Goal: Task Accomplishment & Management: Manage account settings

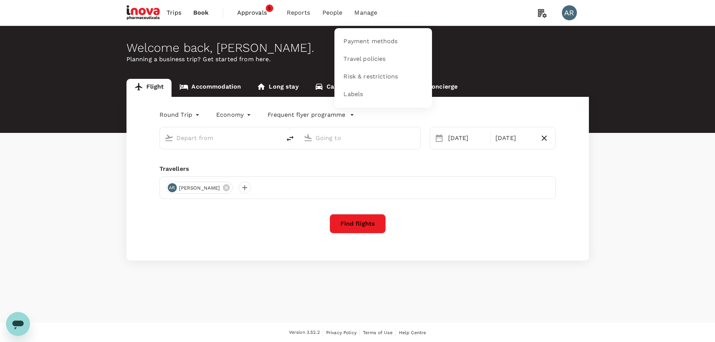
type input "Singapore Changi (SIN)"
type input "Shanghai Pudong Intl (PVG)"
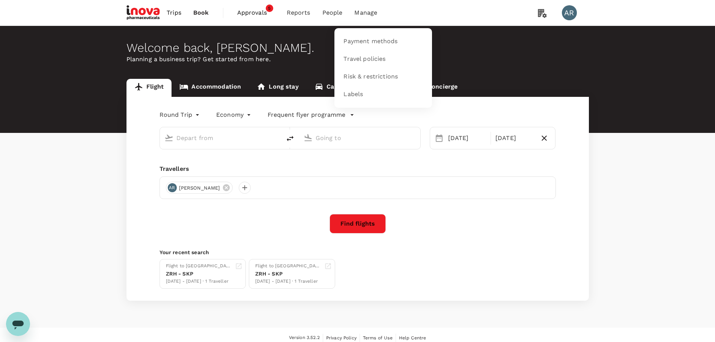
type input "Singapore Changi (SIN)"
type input "Shanghai Pudong Intl (PVG)"
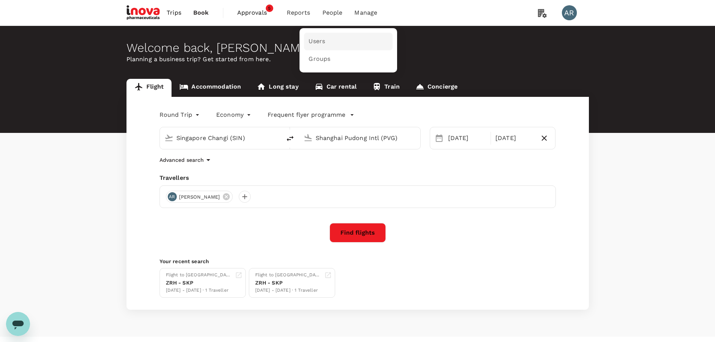
click at [347, 36] on link "Users" at bounding box center [348, 42] width 89 height 18
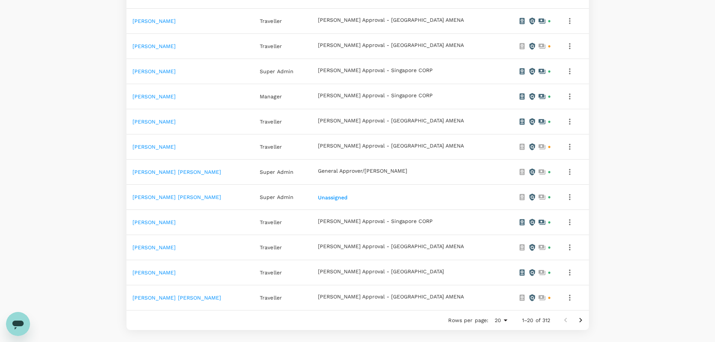
scroll to position [432, 0]
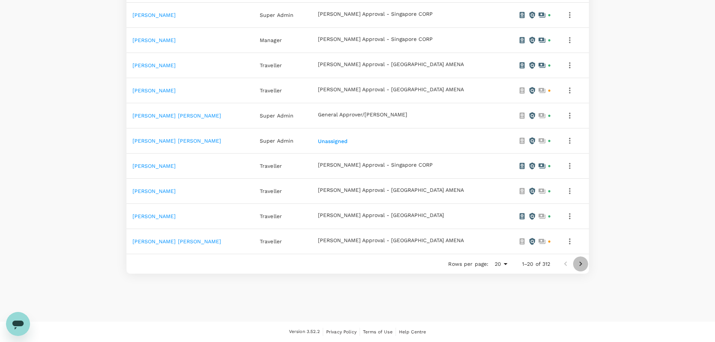
click at [584, 262] on icon "Go to next page" at bounding box center [580, 263] width 9 height 9
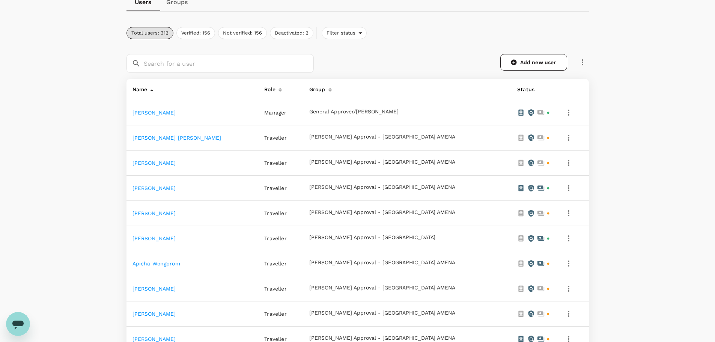
scroll to position [56, 0]
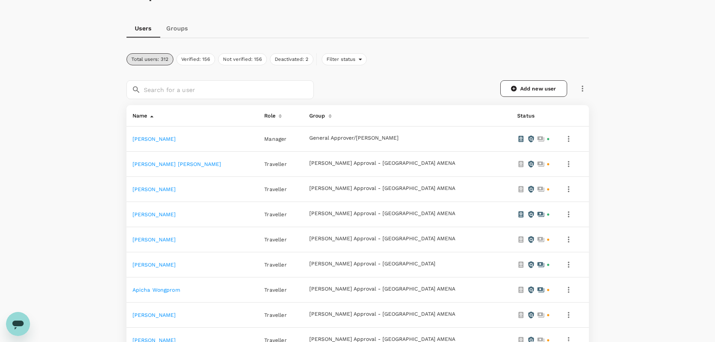
click at [282, 118] on icon at bounding box center [280, 116] width 3 height 4
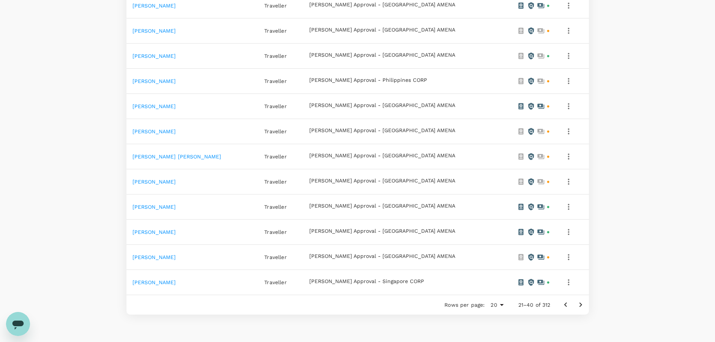
scroll to position [432, 0]
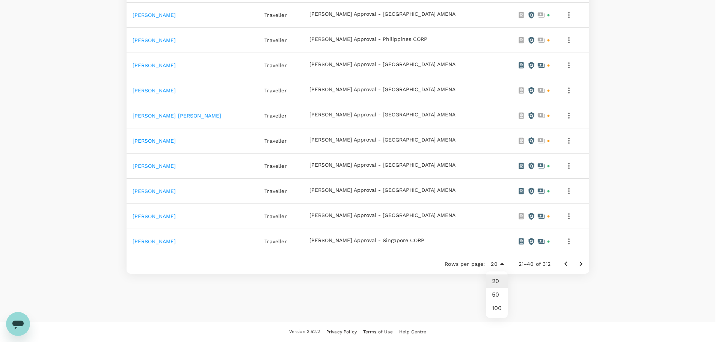
click at [500, 308] on li "100" at bounding box center [497, 309] width 22 height 14
type input "100"
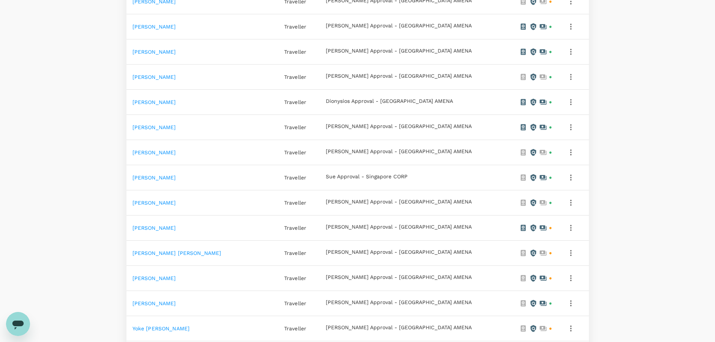
scroll to position [2444, 0]
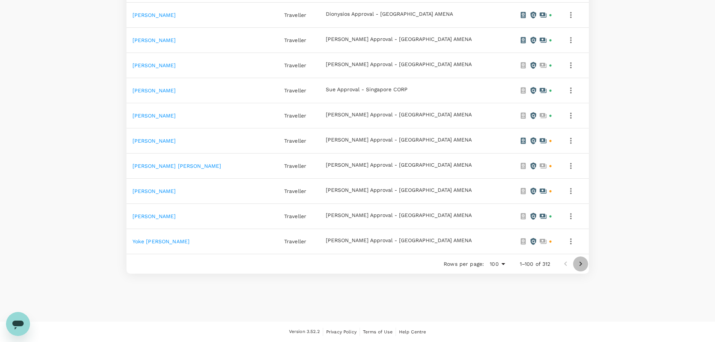
click at [580, 264] on icon "Go to next page" at bounding box center [580, 263] width 9 height 9
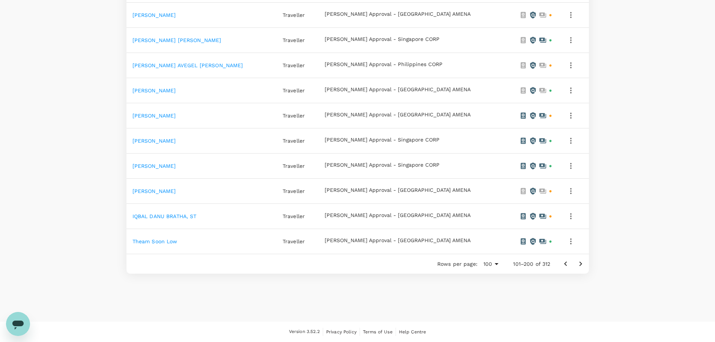
click at [580, 263] on icon "Go to next page" at bounding box center [580, 263] width 9 height 9
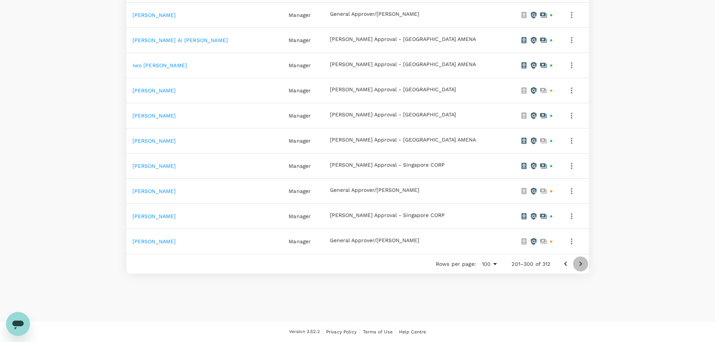
click at [581, 265] on icon "Go to next page" at bounding box center [580, 264] width 3 height 5
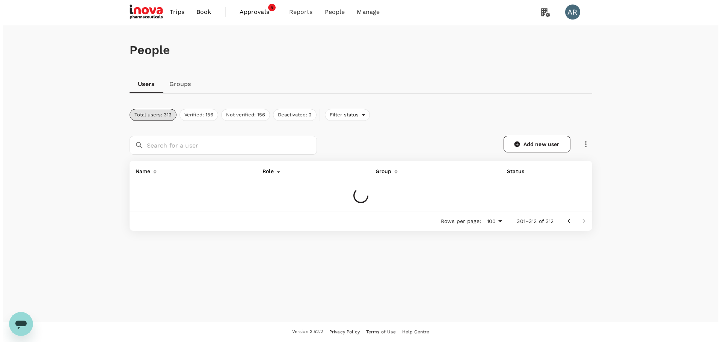
scroll to position [231, 0]
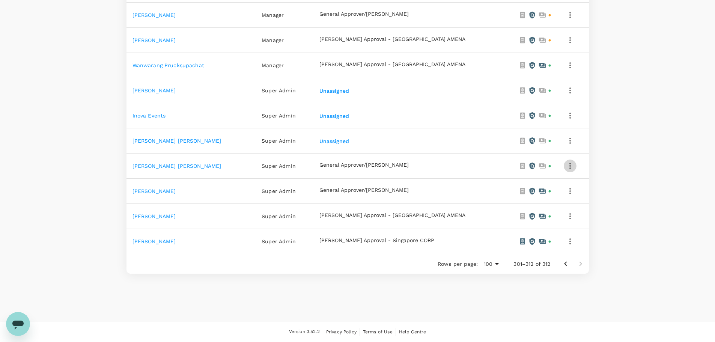
click at [566, 168] on icon "button" at bounding box center [570, 165] width 9 height 9
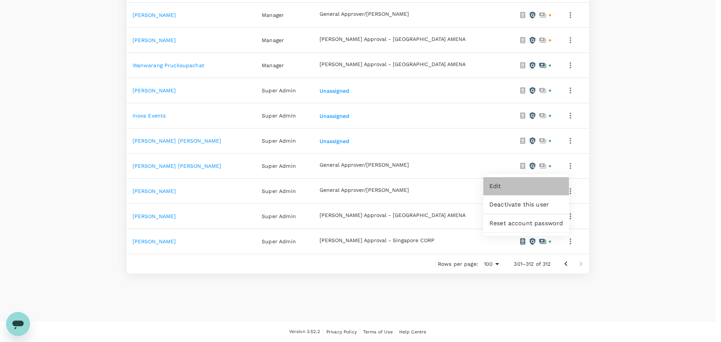
click at [563, 183] on link "Edit" at bounding box center [526, 186] width 86 height 18
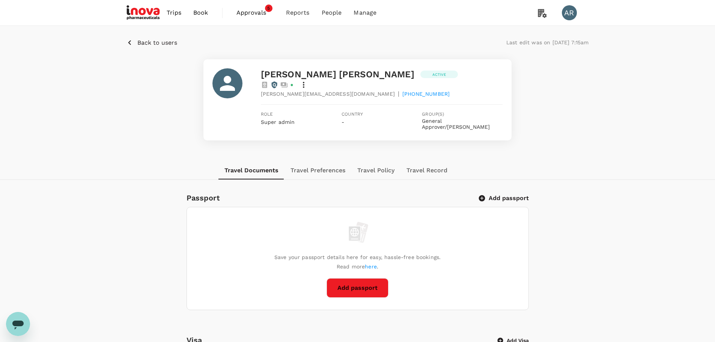
click at [263, 119] on span "Super admin" at bounding box center [278, 122] width 34 height 6
click at [308, 80] on icon at bounding box center [303, 84] width 9 height 9
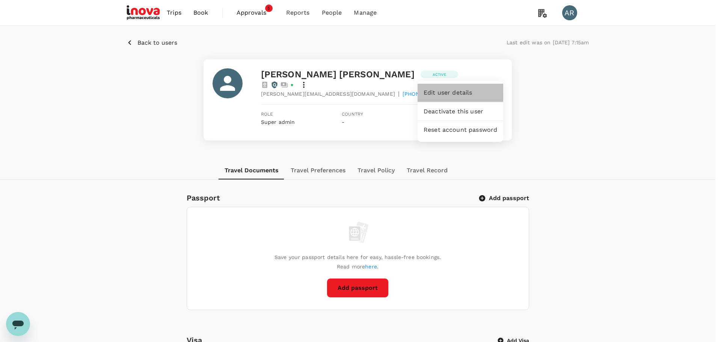
click at [469, 96] on span "Edit user details" at bounding box center [461, 92] width 74 height 9
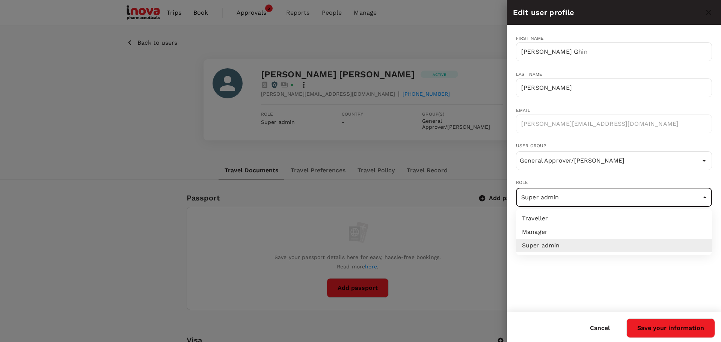
click at [706, 199] on body "Trips Book Approvals 5 Reports People Manage AR Back to users Last edit was on …" at bounding box center [360, 341] width 721 height 682
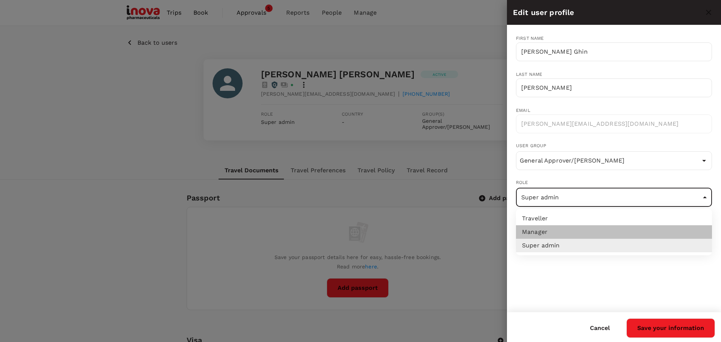
click at [709, 233] on li "Manager" at bounding box center [614, 232] width 196 height 14
type input "admin"
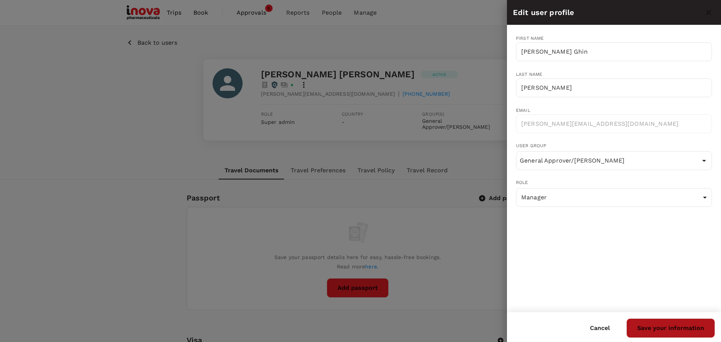
click at [704, 324] on button "Save your information" at bounding box center [670, 328] width 89 height 20
